Goal: Check status

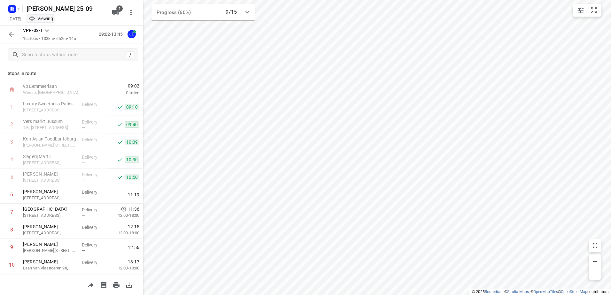
scroll to position [105, 0]
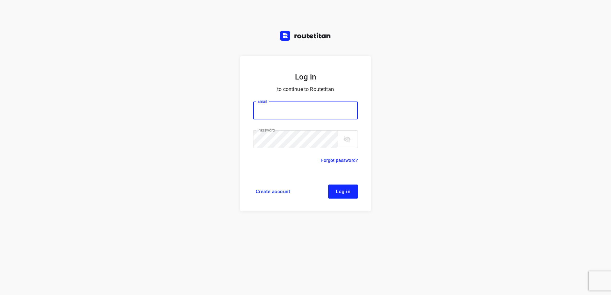
type input "horeca@kaddour.nl"
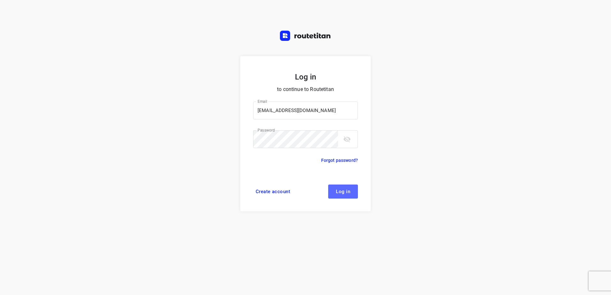
click at [342, 190] on span "Log in" at bounding box center [343, 191] width 14 height 5
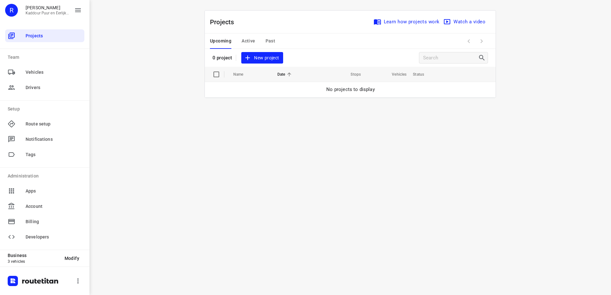
click at [252, 42] on span "Active" at bounding box center [247, 41] width 13 height 8
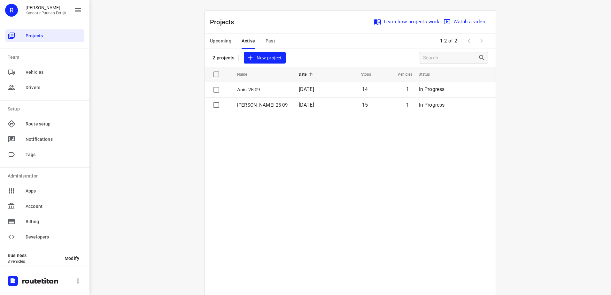
click at [246, 113] on table "Name Date Stops Vehicles Status Anis 25-09 [DATE] 14 1 In Progress [PERSON_NAME…" at bounding box center [350, 197] width 291 height 261
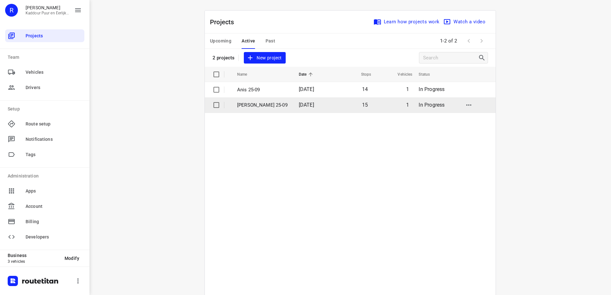
click at [248, 106] on p "[PERSON_NAME] 25-09" at bounding box center [263, 105] width 52 height 7
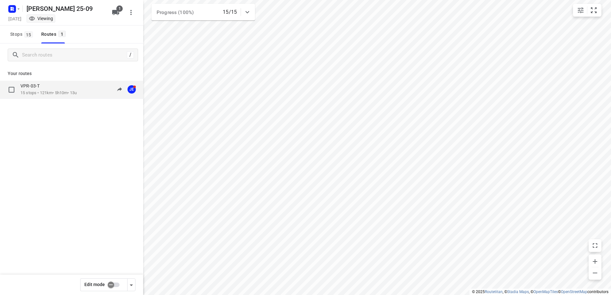
click at [72, 91] on p "15 stops • 121km • 5h10m • 13u" at bounding box center [48, 93] width 56 height 6
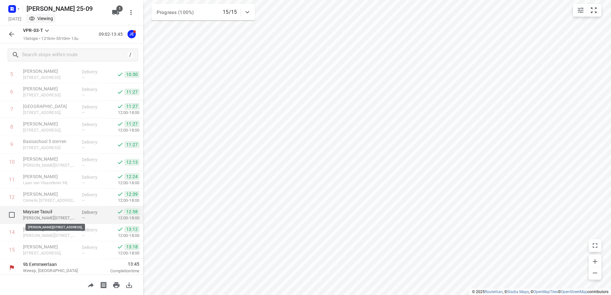
scroll to position [105, 0]
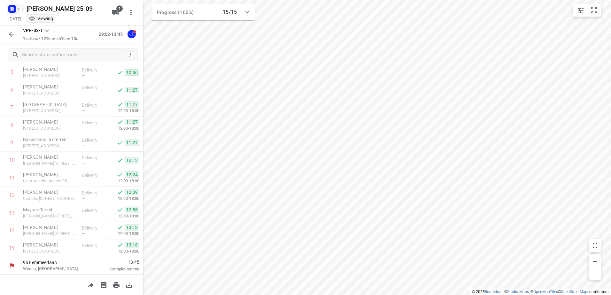
click at [20, 8] on icon "button" at bounding box center [18, 8] width 5 height 5
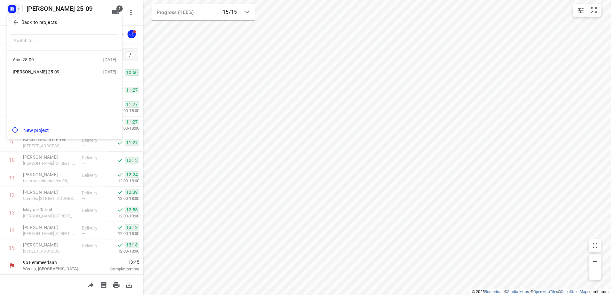
click at [28, 58] on div "Anis 25-09" at bounding box center [49, 59] width 73 height 5
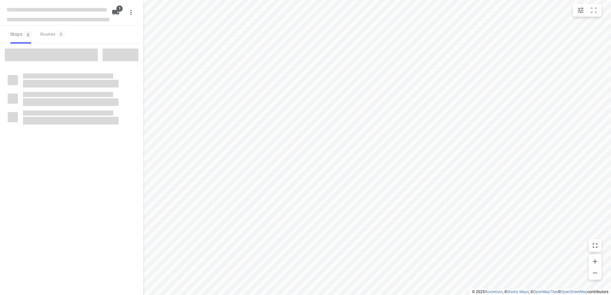
type input "distance"
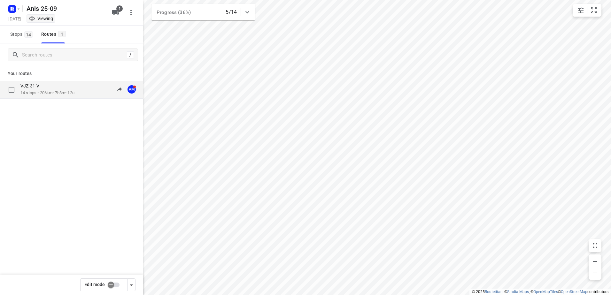
click at [47, 91] on p "14 stops • 206km • 7h8m • 12u" at bounding box center [47, 93] width 54 height 6
